Goal: Task Accomplishment & Management: Manage account settings

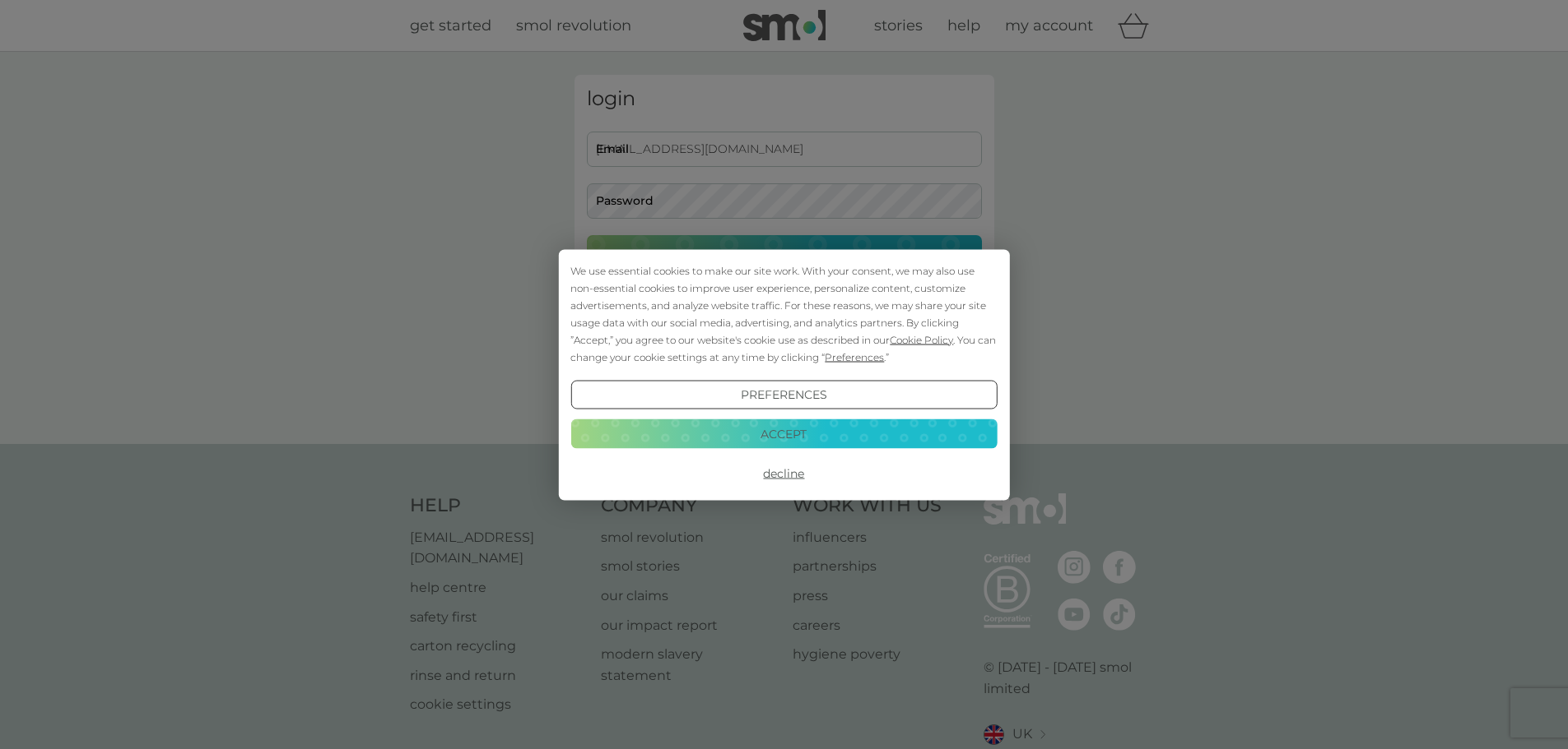
click at [786, 437] on button "Accept" at bounding box center [783, 435] width 427 height 30
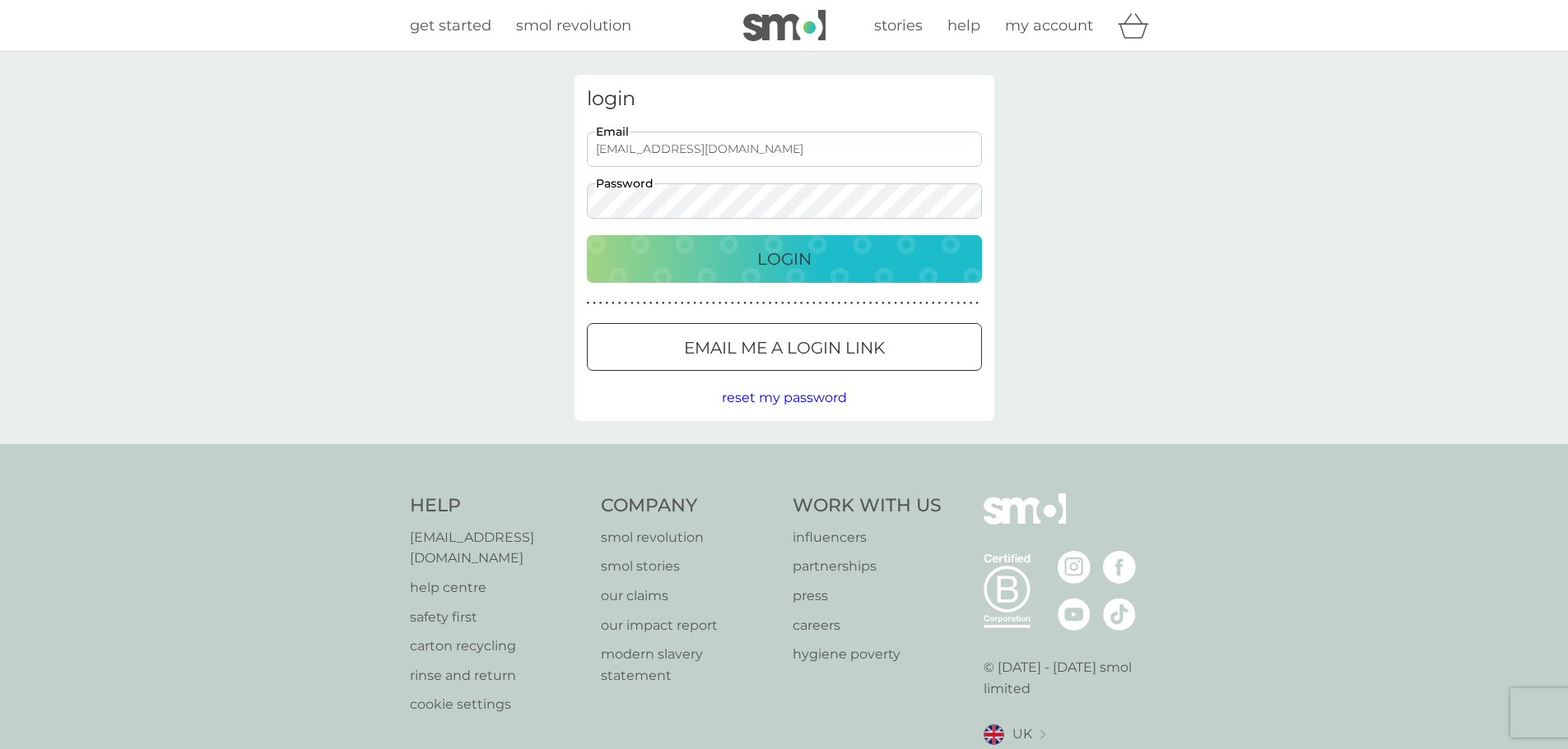
click at [739, 139] on input "[EMAIL_ADDRESS][DOMAIN_NAME]" at bounding box center [784, 149] width 395 height 35
type input "[EMAIL_ADDRESS][DOMAIN_NAME]"
click at [783, 274] on button "Login" at bounding box center [784, 258] width 395 height 48
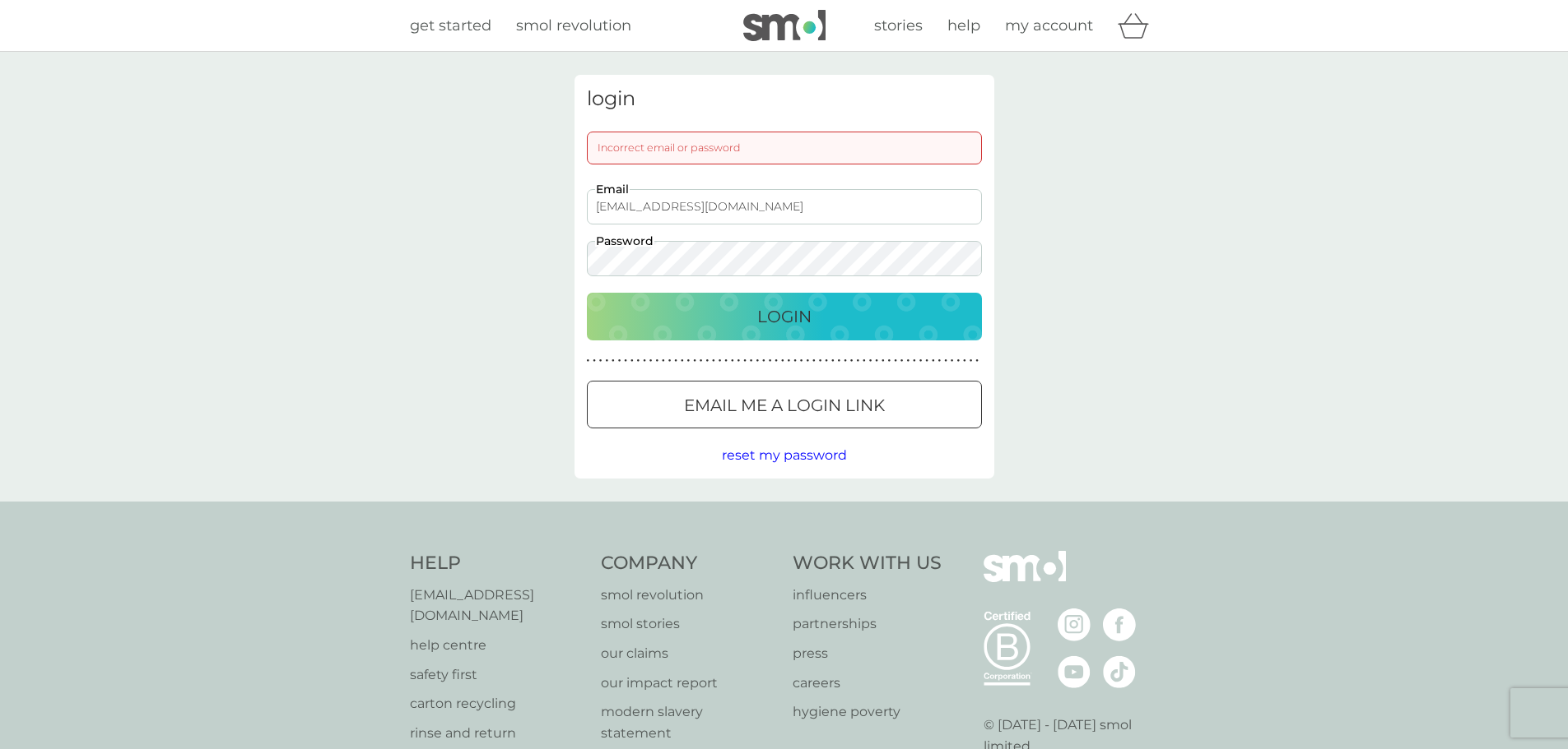
click at [833, 191] on input "[EMAIL_ADDRESS][DOMAIN_NAME]" at bounding box center [784, 207] width 395 height 35
click at [830, 138] on div "Incorrect email or password" at bounding box center [784, 147] width 395 height 33
drag, startPoint x: 649, startPoint y: 205, endPoint x: 554, endPoint y: 199, distance: 95.2
click at [554, 199] on div "login Incorrect email or password kimsolieri@fbaccountancy.co.uk Email Password…" at bounding box center [784, 277] width 1568 height 450
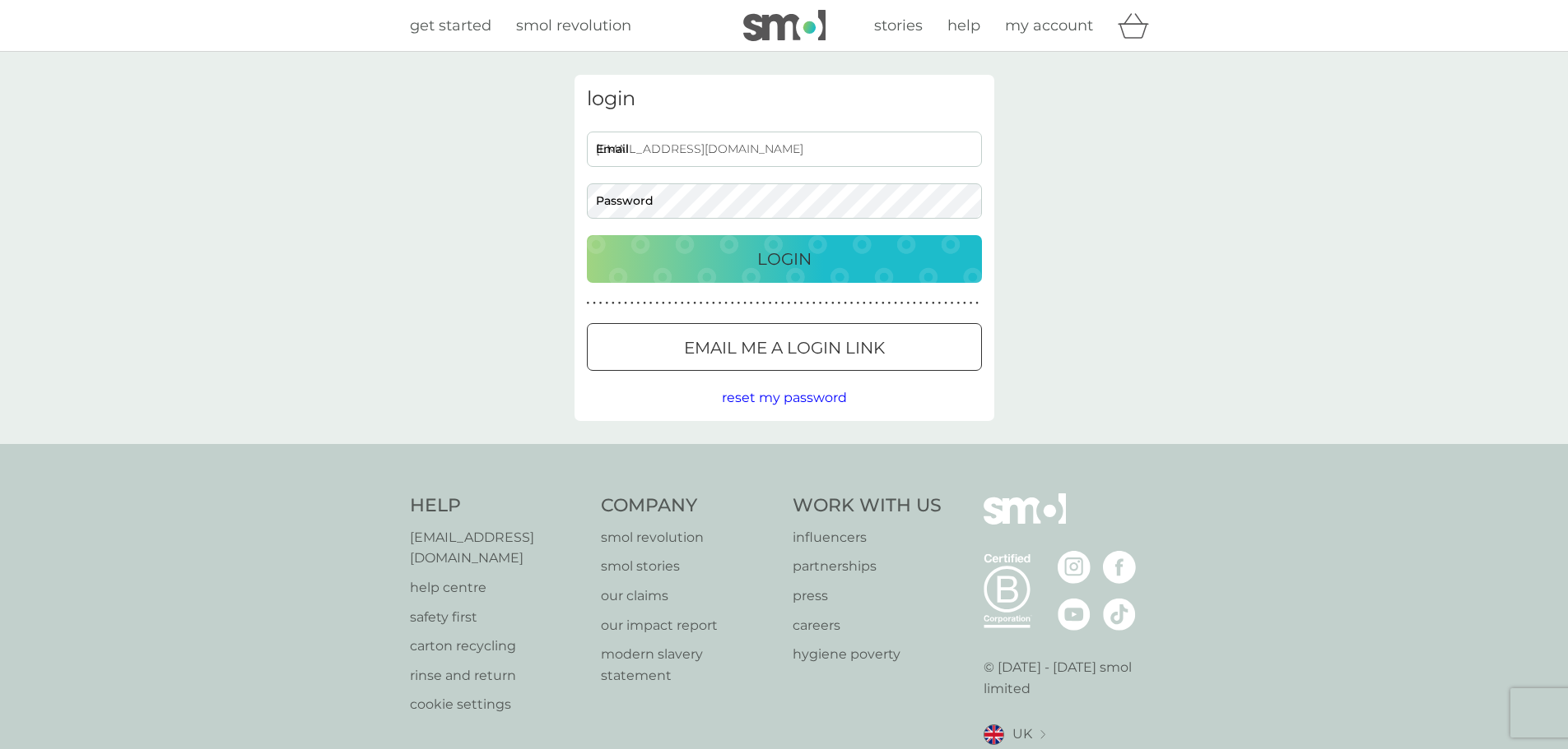
click at [791, 355] on div at bounding box center [784, 348] width 59 height 18
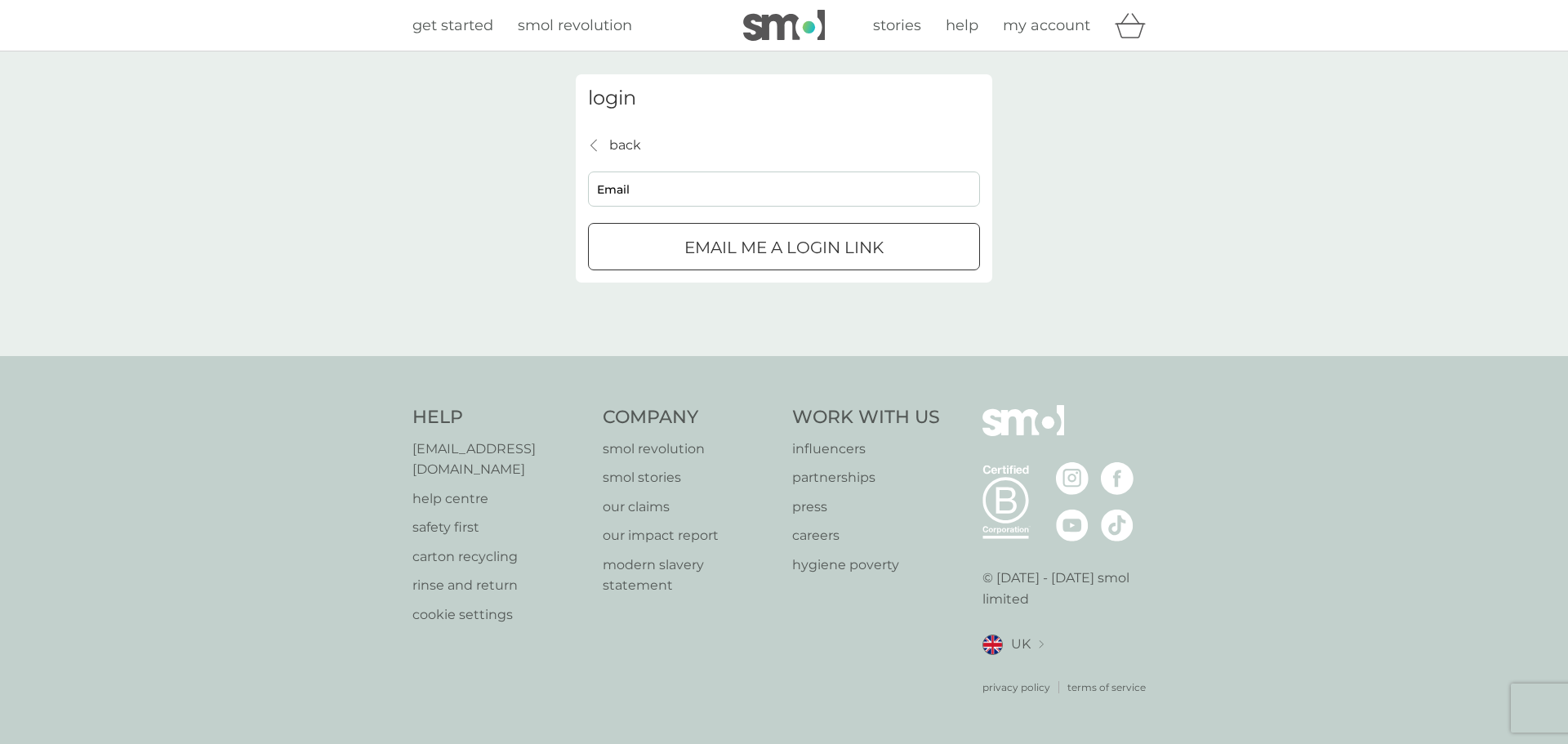
click at [680, 185] on input "Email" at bounding box center [784, 189] width 392 height 35
click at [589, 142] on div "back" at bounding box center [595, 145] width 11 height 13
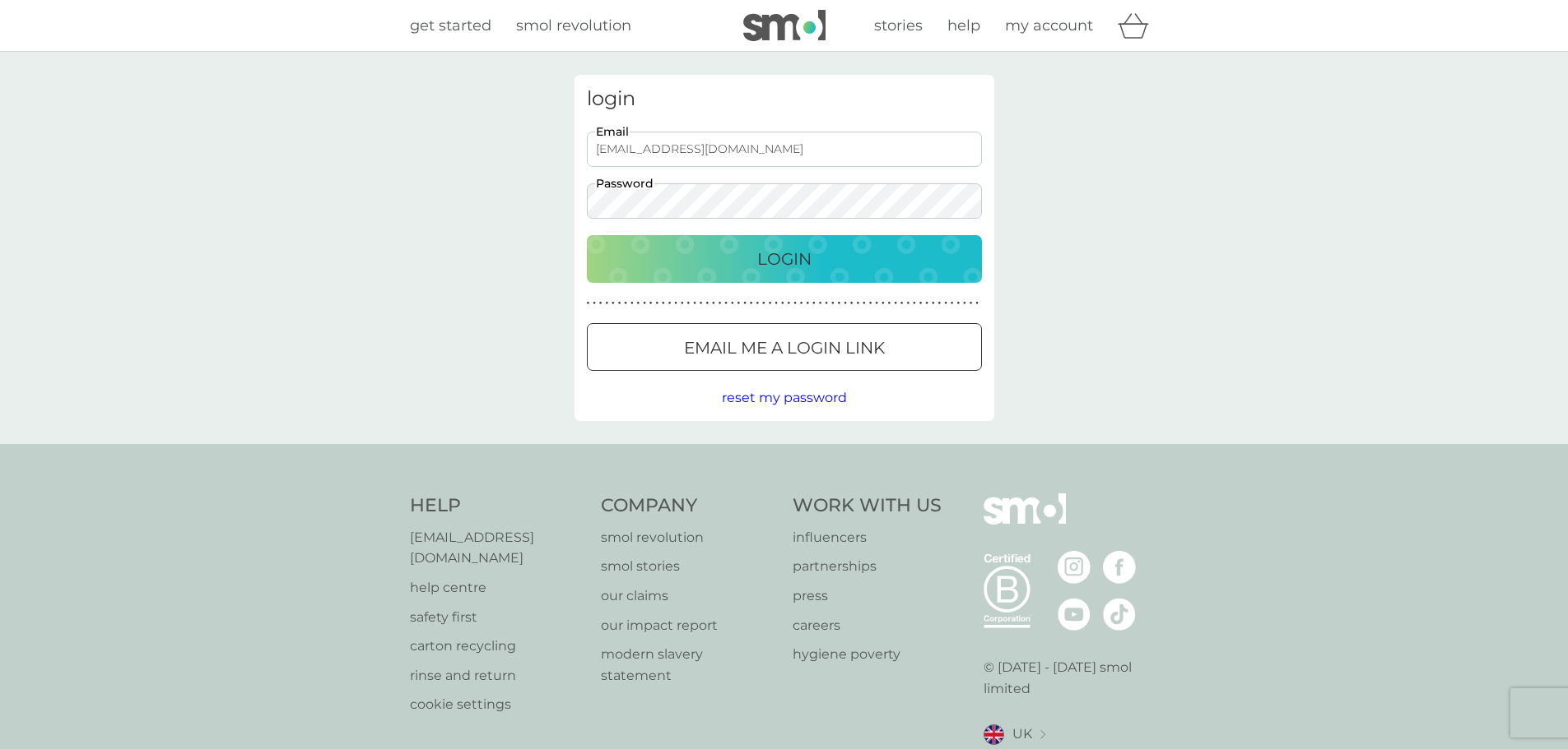
click at [777, 160] on input "[EMAIL_ADDRESS][DOMAIN_NAME]" at bounding box center [784, 149] width 395 height 35
click at [662, 149] on input "[EMAIL_ADDRESS][DOMAIN_NAME]" at bounding box center [784, 149] width 395 height 35
drag, startPoint x: 651, startPoint y: 147, endPoint x: 295, endPoint y: 134, distance: 356.2
click at [295, 134] on div "login [EMAIL_ADDRESS][DOMAIN_NAME] Email Password Login ● ● ● ● ● ● ● ● ● ● ● ●…" at bounding box center [784, 248] width 1568 height 393
type input "[EMAIL_ADDRESS][DOMAIN_NAME]"
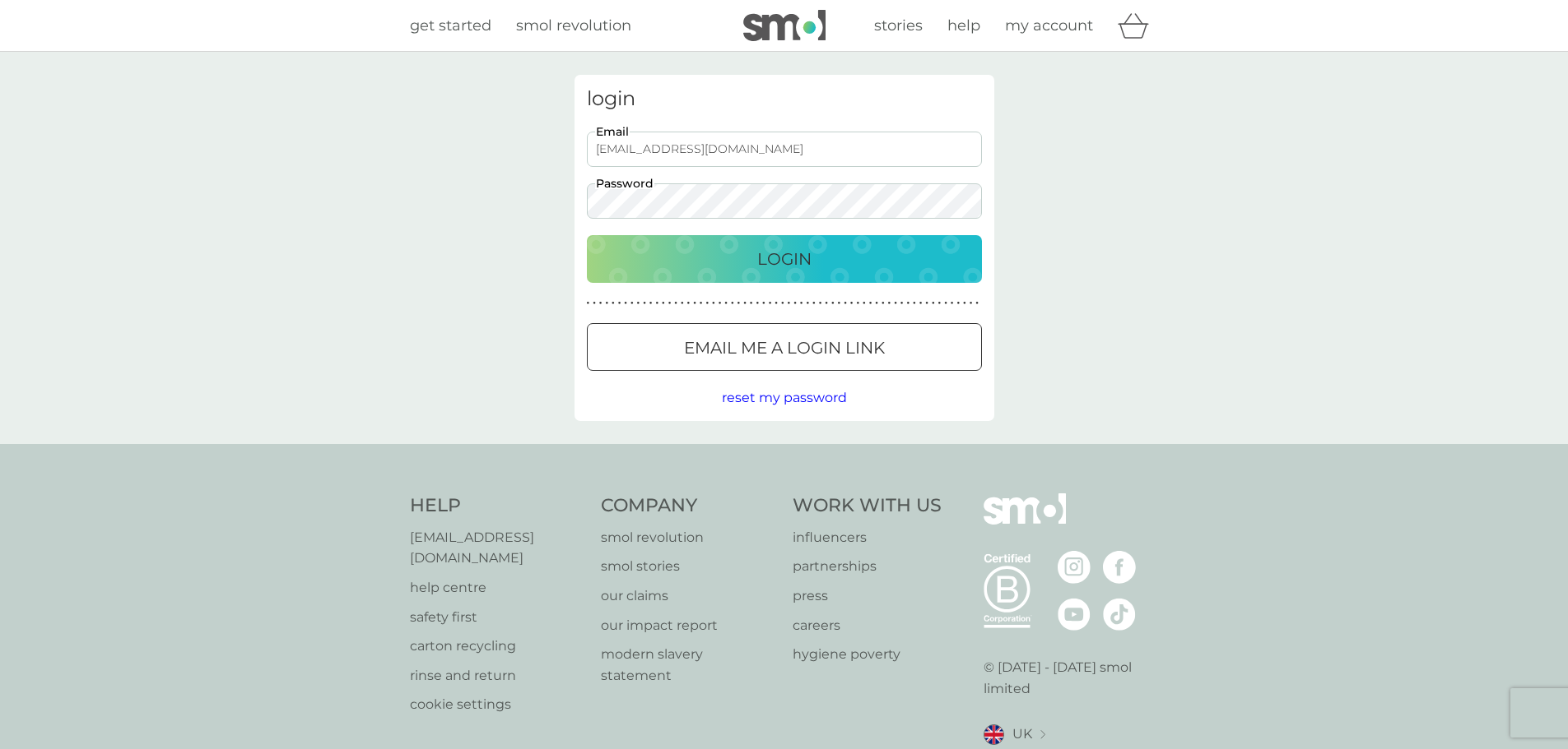
click at [587, 235] on button "Login" at bounding box center [784, 258] width 395 height 48
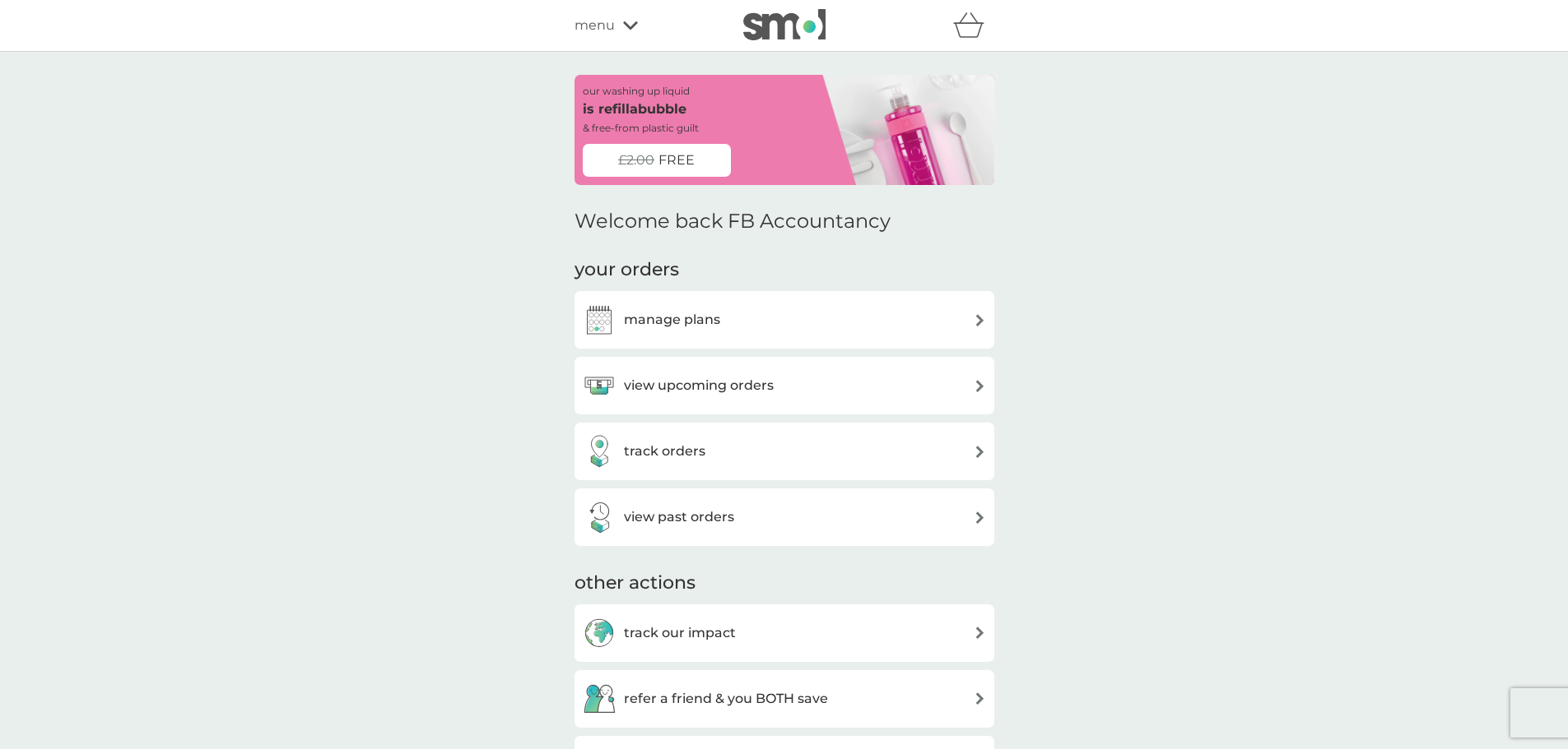
click at [794, 331] on div "manage plans" at bounding box center [784, 319] width 403 height 33
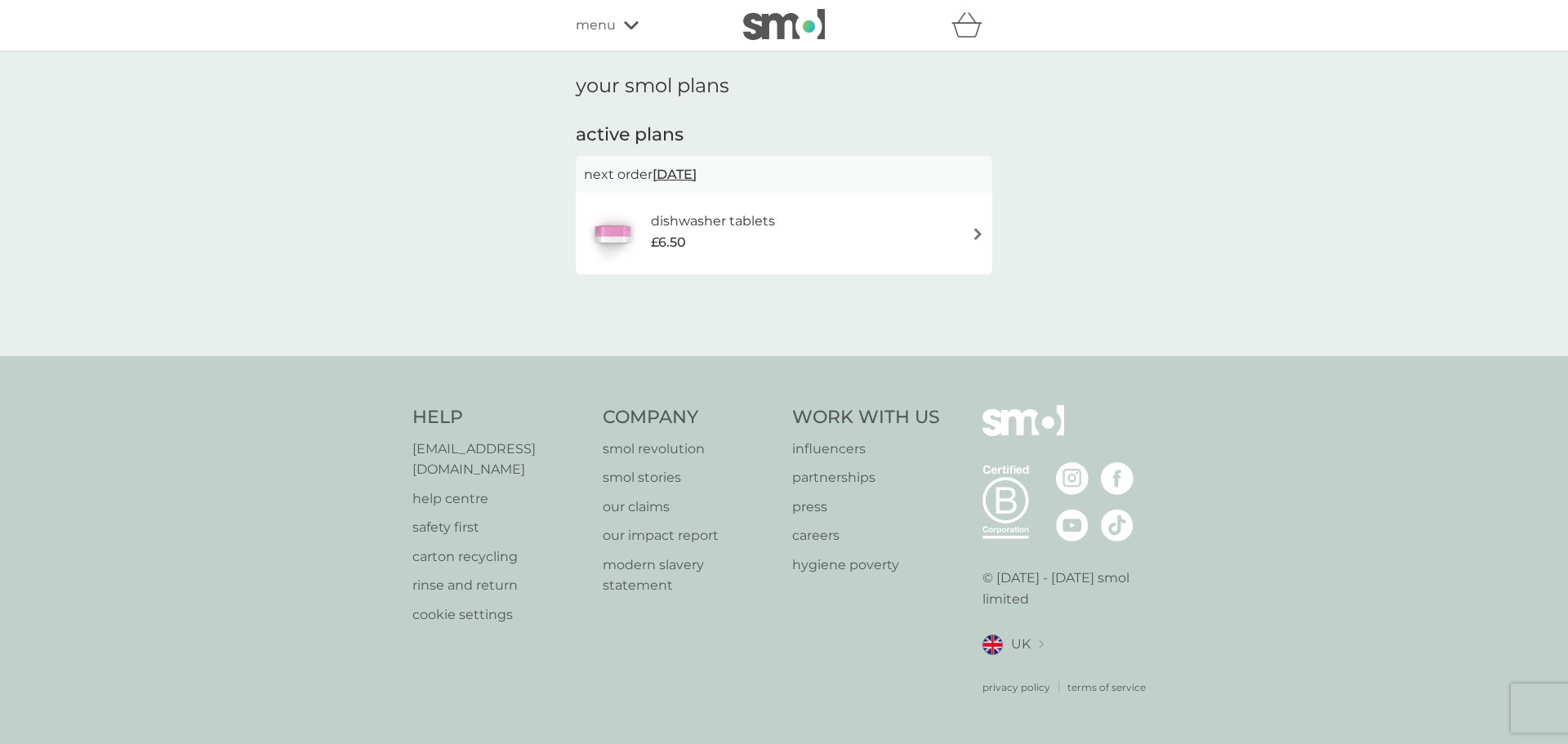
click at [824, 220] on div "dishwasher tablets £6.50" at bounding box center [784, 233] width 400 height 57
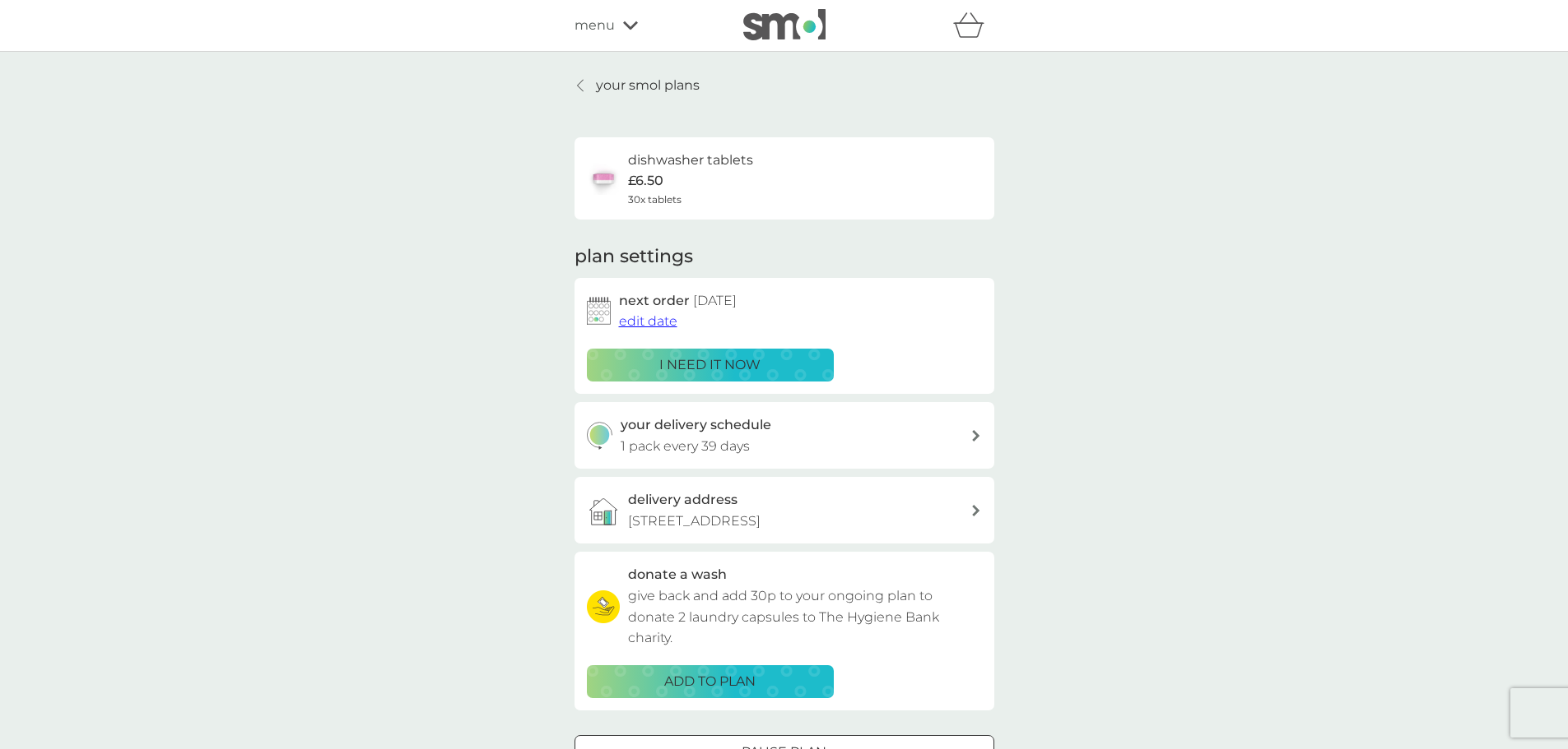
click at [644, 325] on span "edit date" at bounding box center [648, 321] width 59 height 16
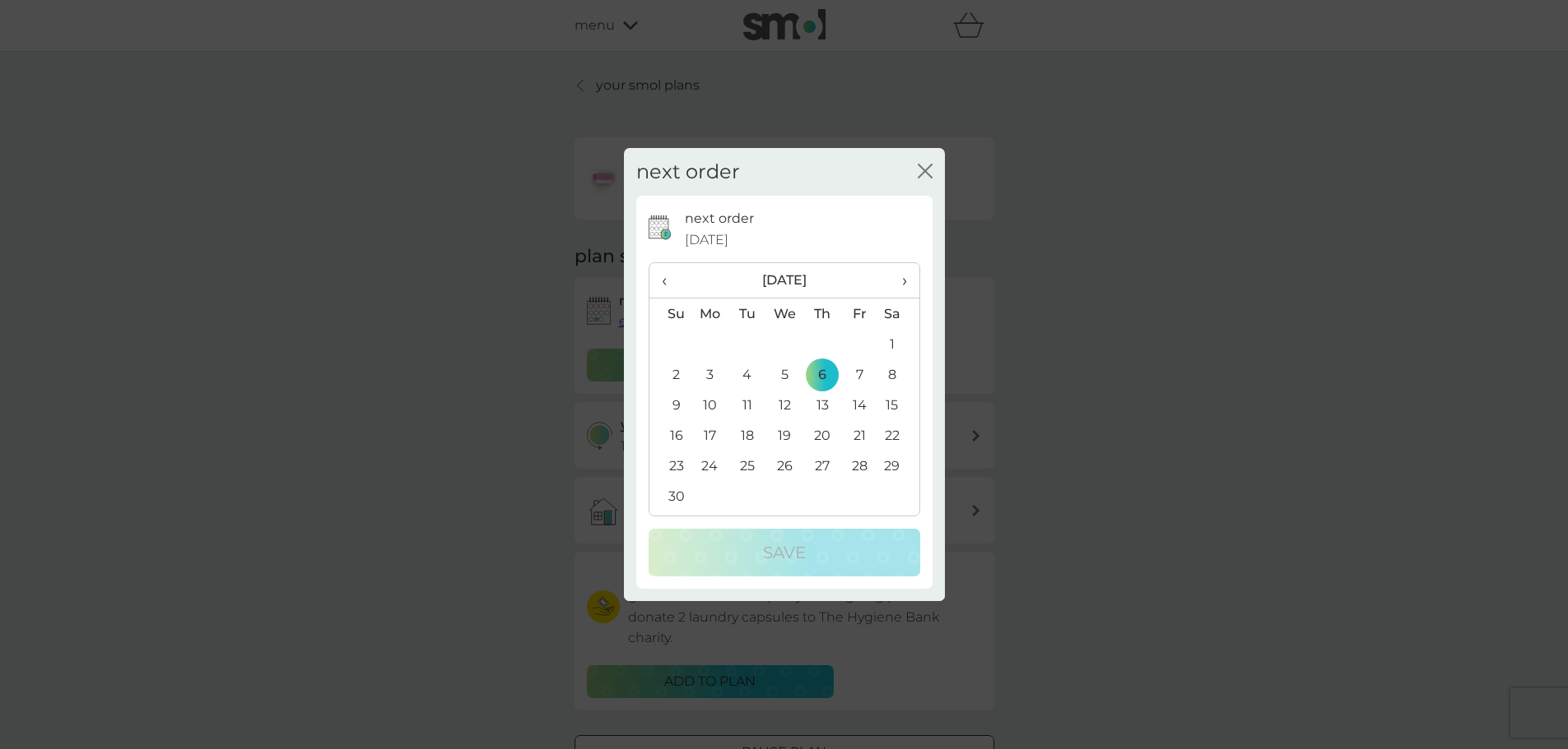
click at [903, 281] on span "›" at bounding box center [898, 280] width 17 height 35
click at [708, 399] on td "15" at bounding box center [710, 405] width 38 height 31
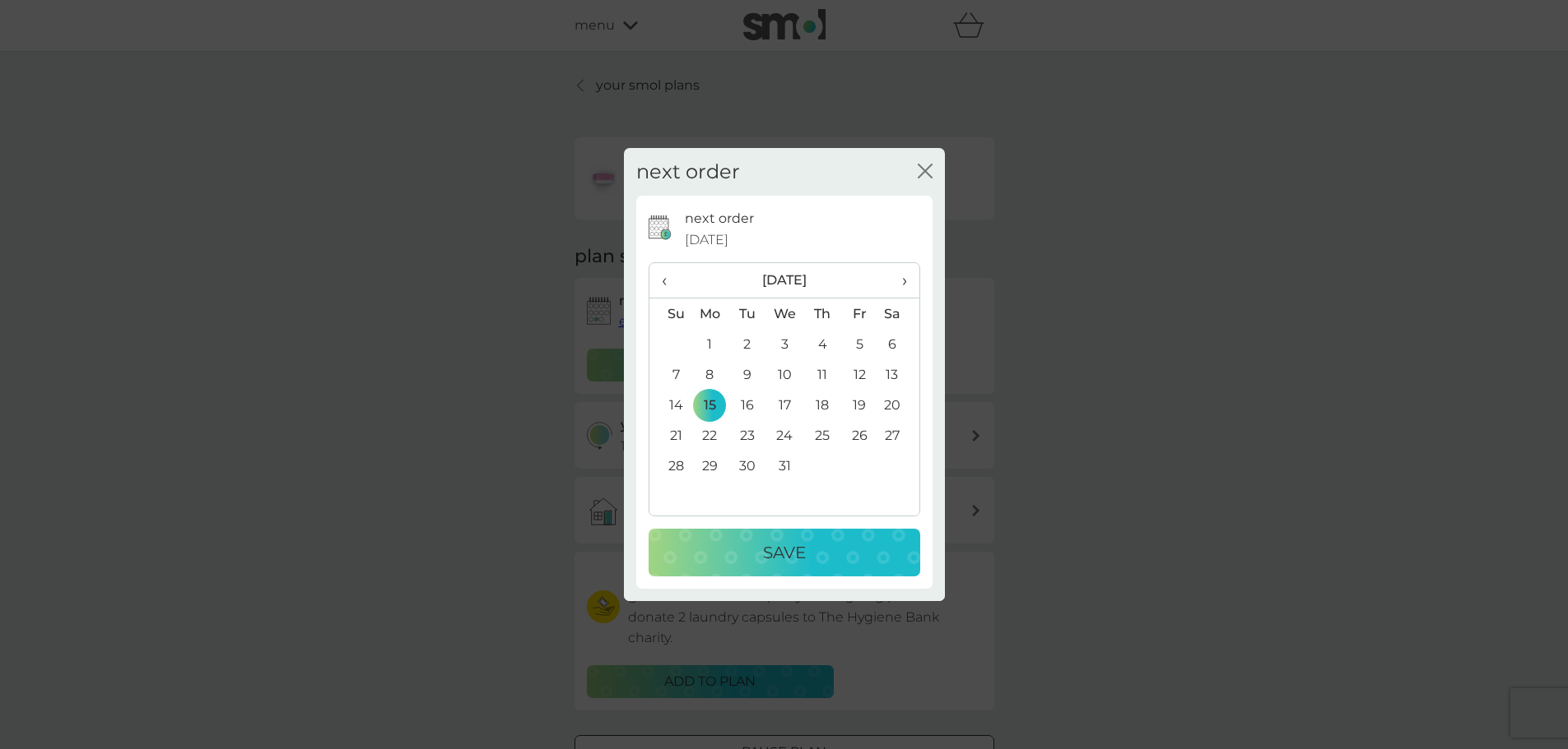
click at [753, 553] on div "Save" at bounding box center [785, 553] width 239 height 26
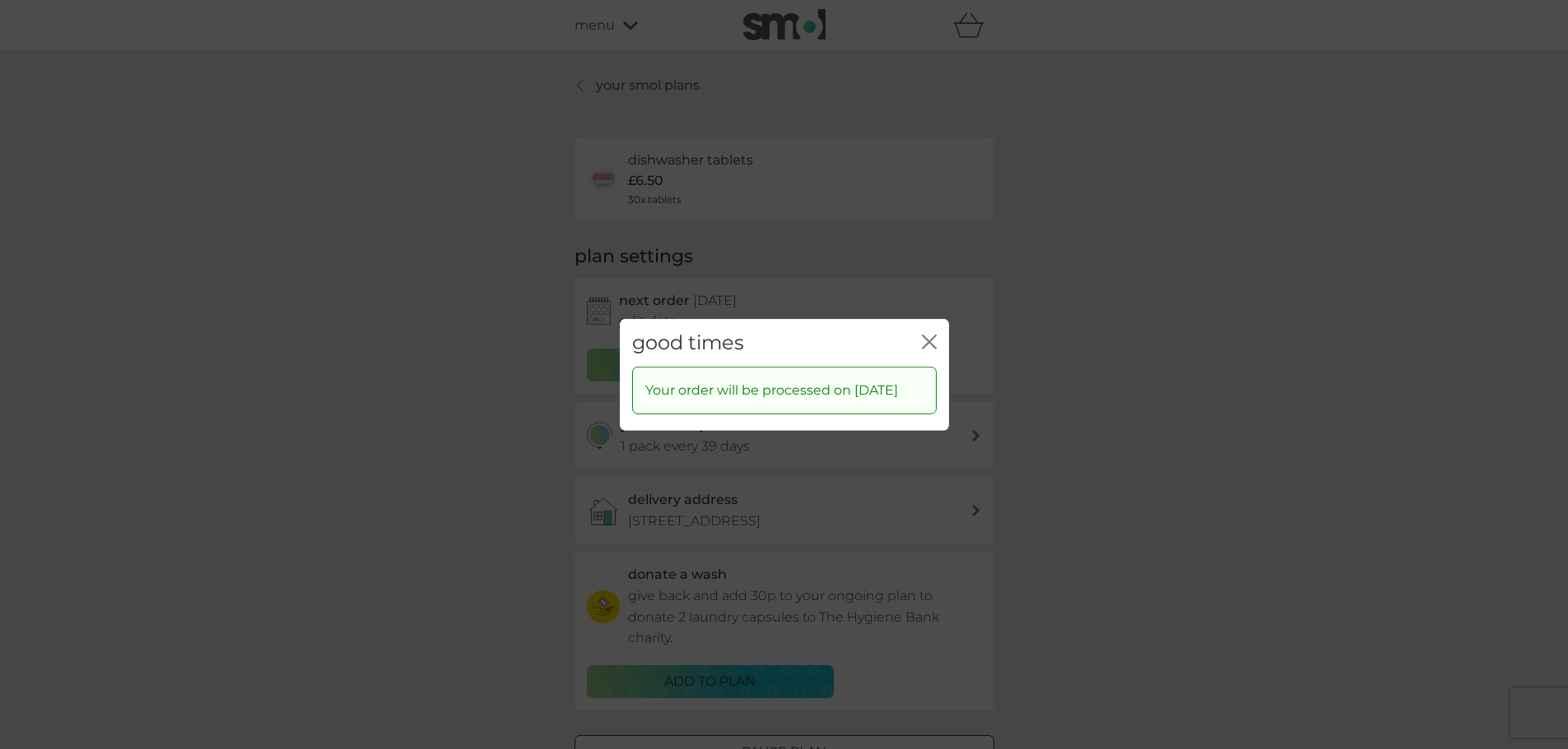
click at [927, 334] on icon "close" at bounding box center [930, 341] width 15 height 15
